Goal: Task Accomplishment & Management: Use online tool/utility

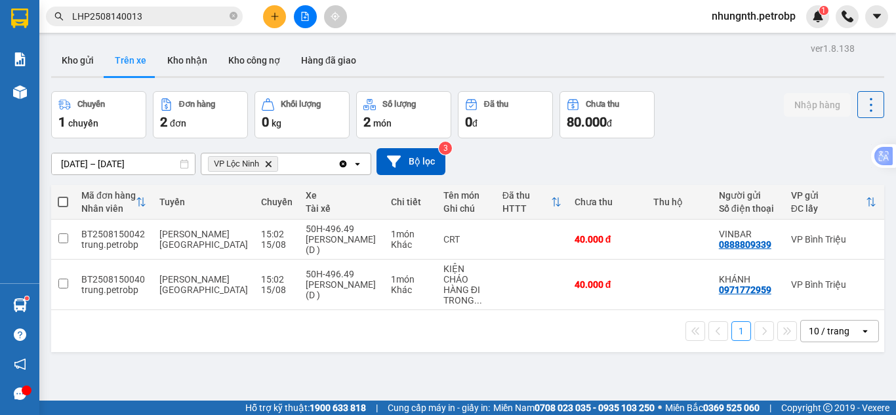
scroll to position [0, 193]
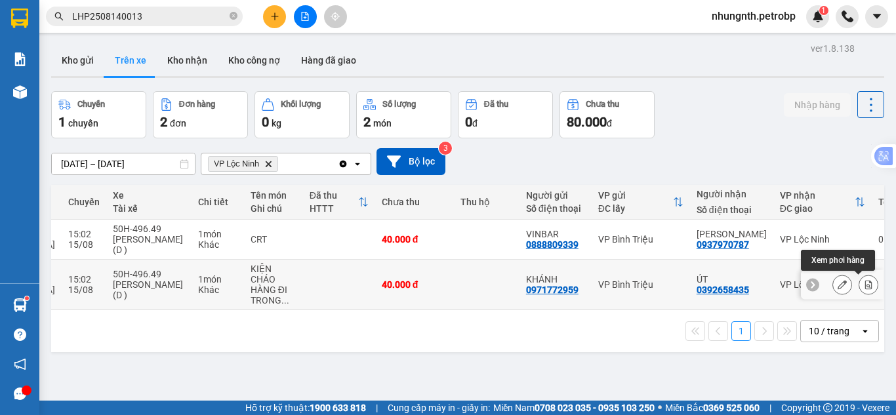
click at [865, 281] on icon at bounding box center [868, 284] width 7 height 9
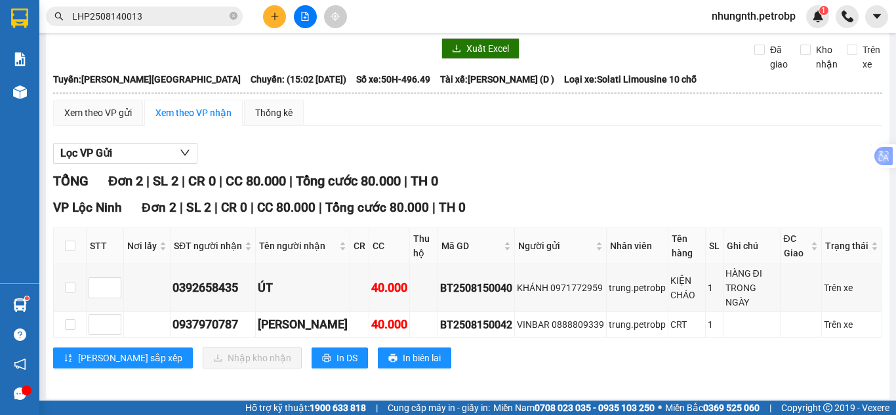
scroll to position [37, 0]
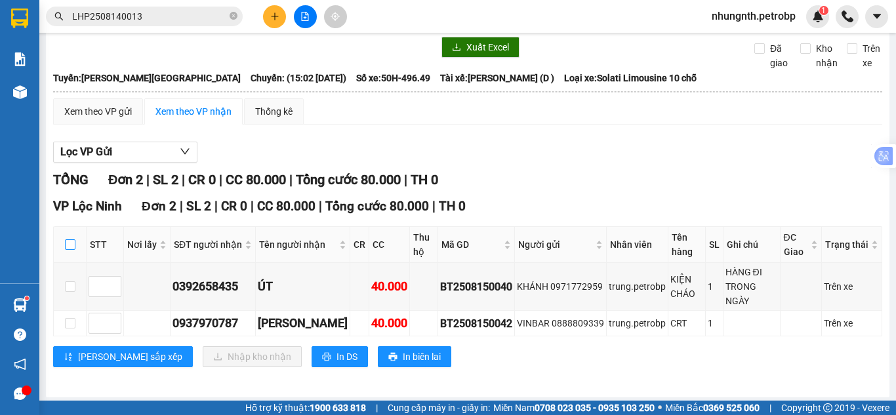
click at [68, 250] on label at bounding box center [70, 244] width 10 height 14
click at [68, 250] on input "checkbox" at bounding box center [70, 244] width 10 height 10
checkbox input "true"
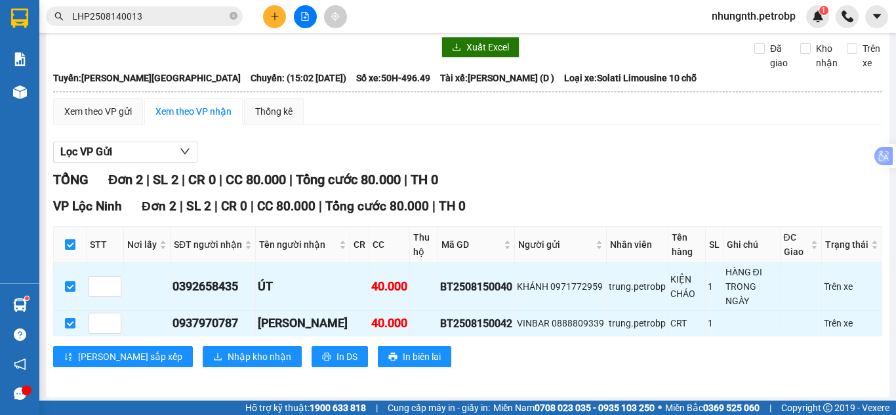
checkbox input "true"
click at [227, 357] on span "Nhập kho nhận" at bounding box center [259, 356] width 64 height 14
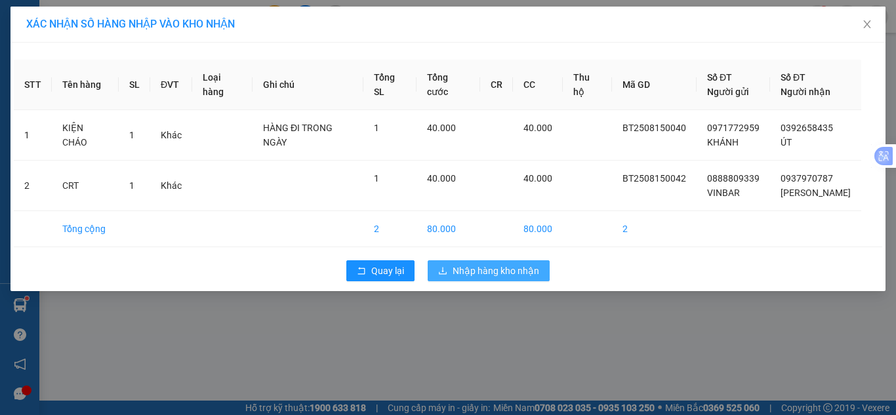
click at [505, 266] on span "Nhập hàng kho nhận" at bounding box center [495, 271] width 87 height 14
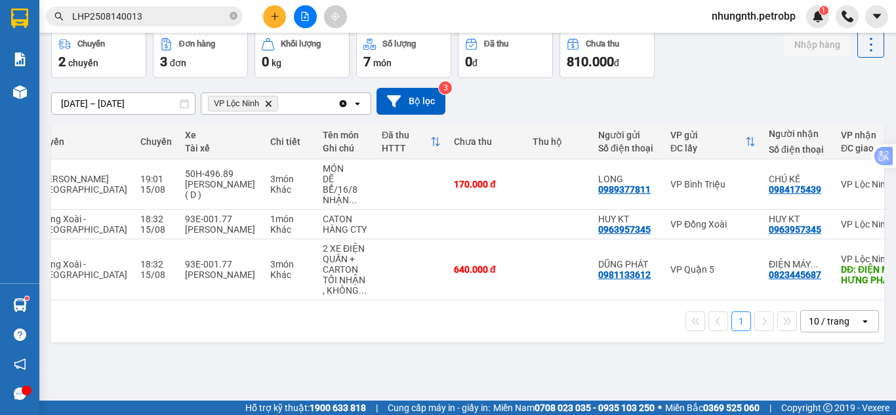
scroll to position [0, 203]
